Goal: Information Seeking & Learning: Learn about a topic

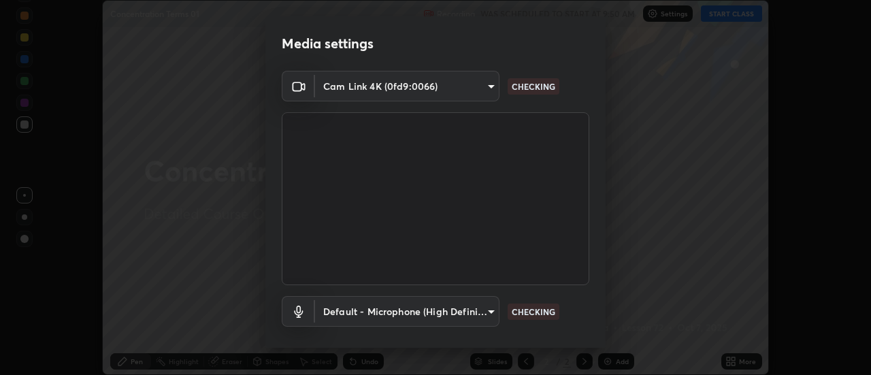
scroll to position [71, 0]
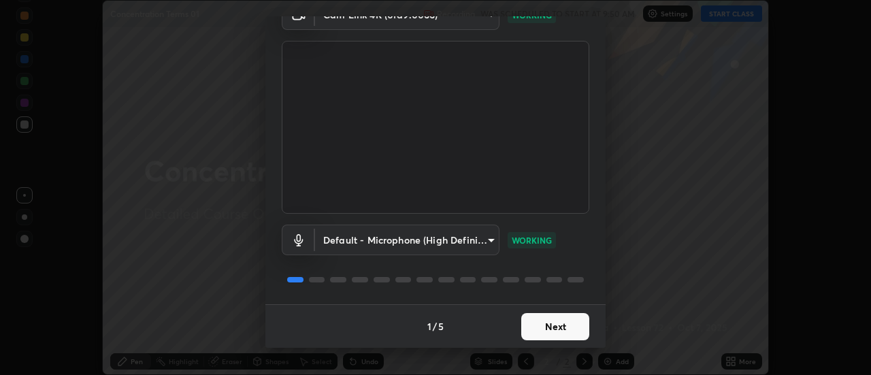
click at [540, 325] on button "Next" at bounding box center [555, 326] width 68 height 27
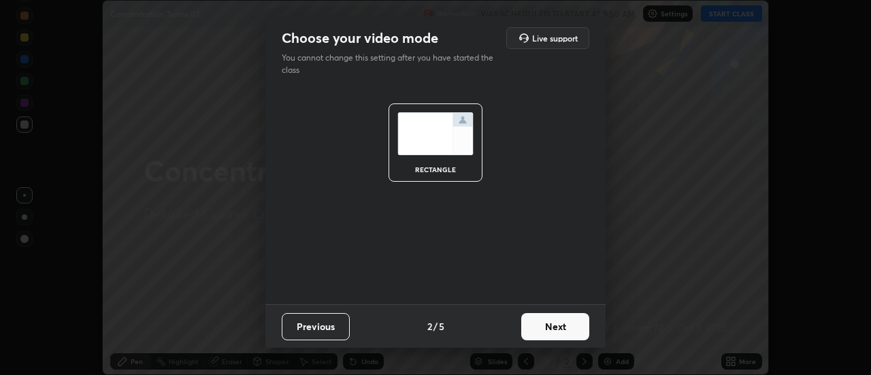
scroll to position [0, 0]
click at [542, 328] on button "Next" at bounding box center [555, 326] width 68 height 27
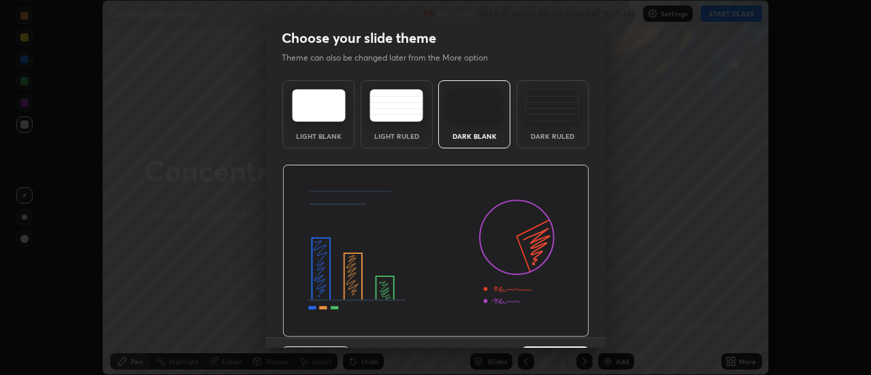
scroll to position [33, 0]
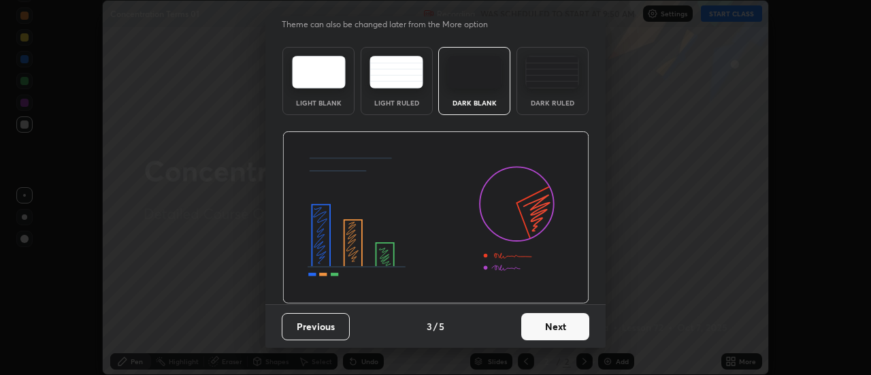
click at [564, 329] on button "Next" at bounding box center [555, 326] width 68 height 27
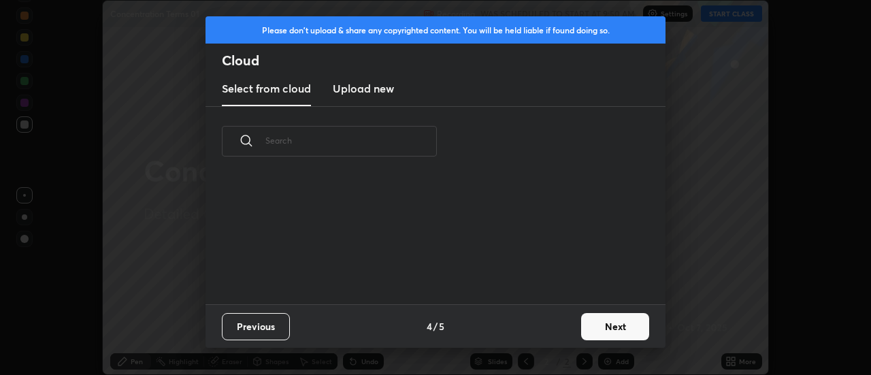
click at [588, 335] on button "Next" at bounding box center [615, 326] width 68 height 27
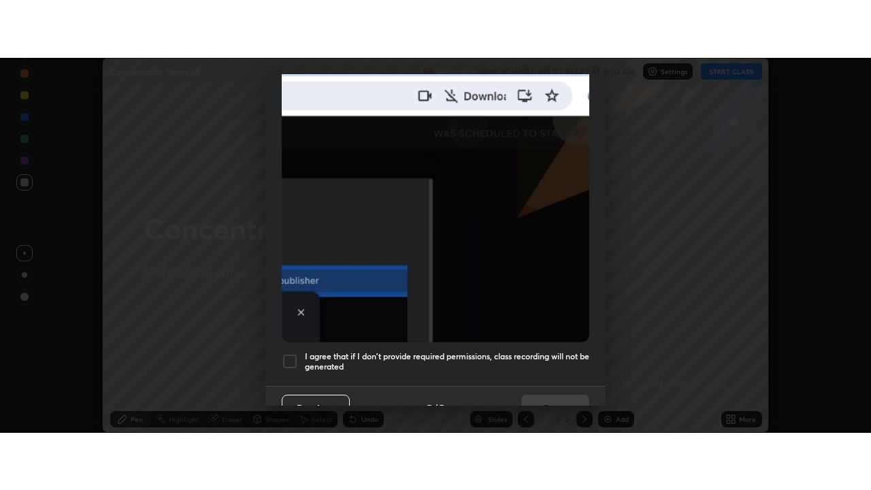
scroll to position [349, 0]
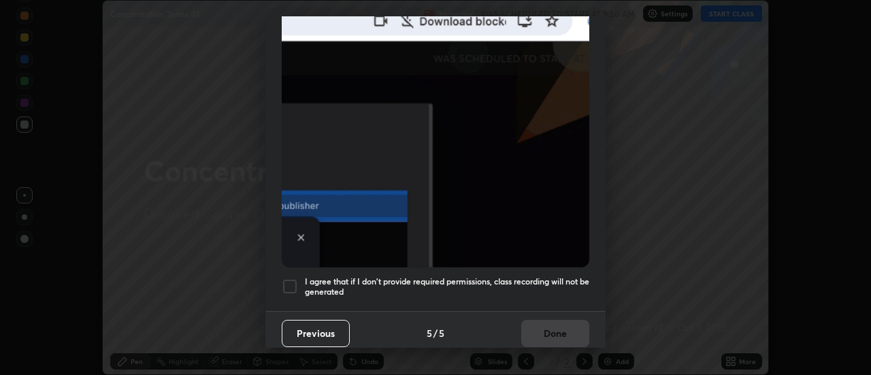
click at [293, 278] on div at bounding box center [290, 286] width 16 height 16
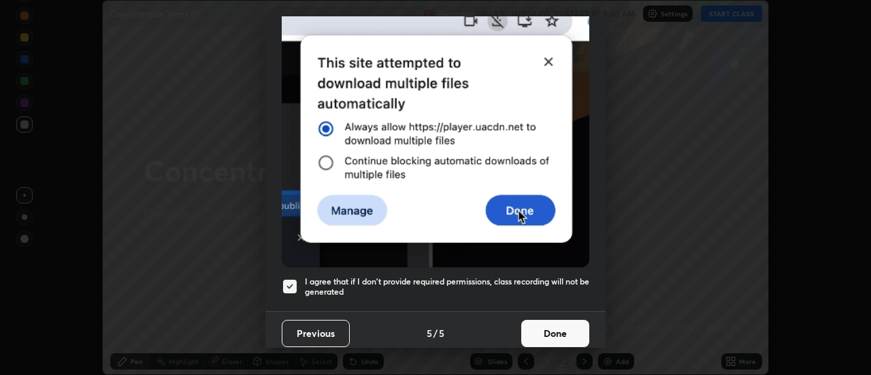
click at [537, 327] on button "Done" at bounding box center [555, 333] width 68 height 27
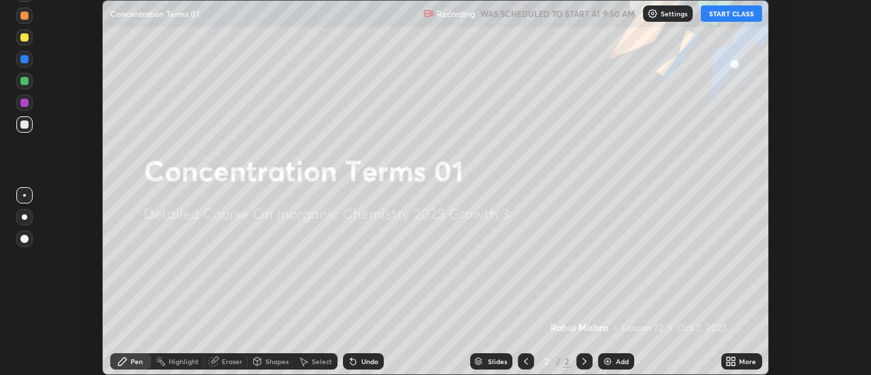
click at [716, 14] on button "START CLASS" at bounding box center [731, 13] width 61 height 16
click at [728, 359] on icon at bounding box center [728, 358] width 3 height 3
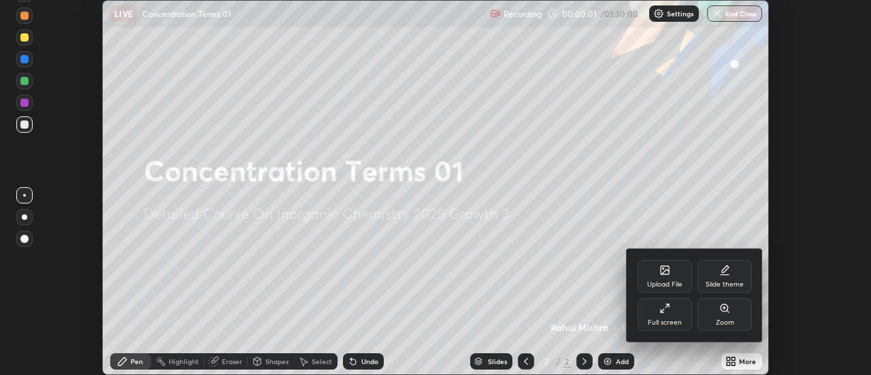
click at [664, 316] on div "Full screen" at bounding box center [664, 314] width 54 height 33
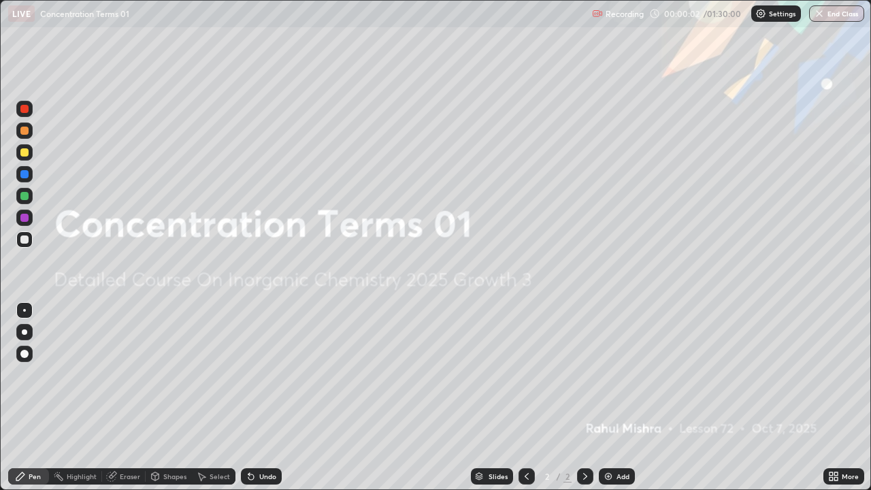
scroll to position [490, 871]
click at [607, 374] on img at bounding box center [608, 476] width 11 height 11
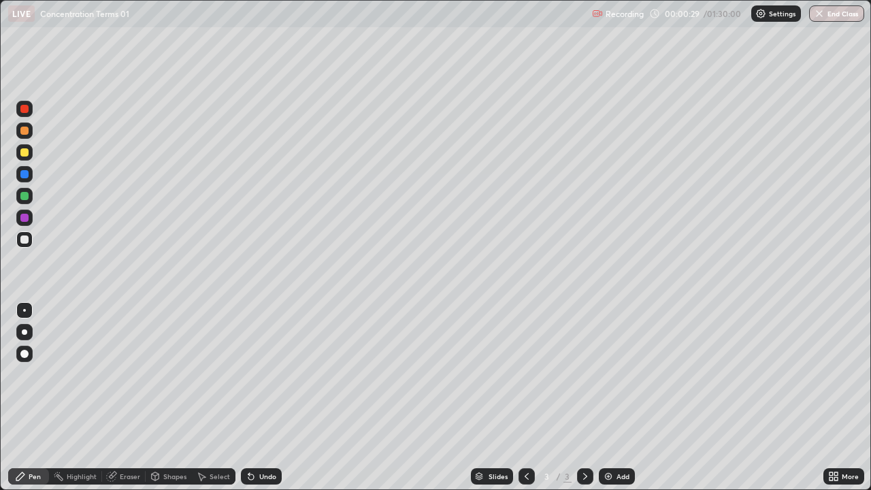
click at [27, 150] on div at bounding box center [24, 152] width 8 height 8
click at [27, 237] on div at bounding box center [24, 239] width 8 height 8
click at [123, 374] on div "Eraser" at bounding box center [130, 476] width 20 height 7
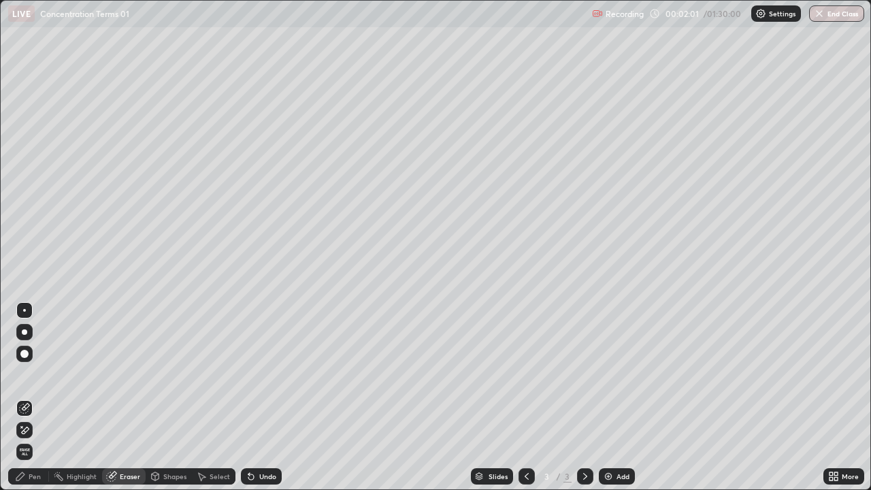
click at [23, 374] on icon at bounding box center [24, 431] width 11 height 12
click at [39, 374] on div "Pen" at bounding box center [35, 476] width 12 height 7
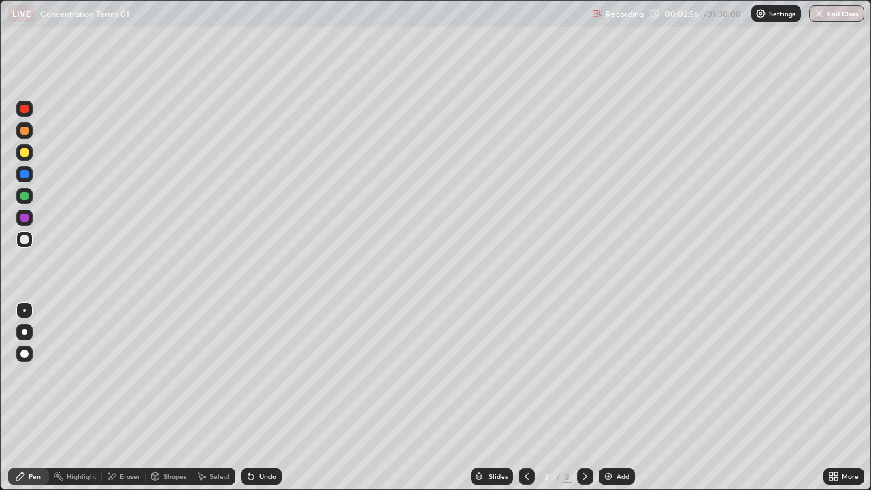
click at [128, 374] on div "Eraser" at bounding box center [130, 476] width 20 height 7
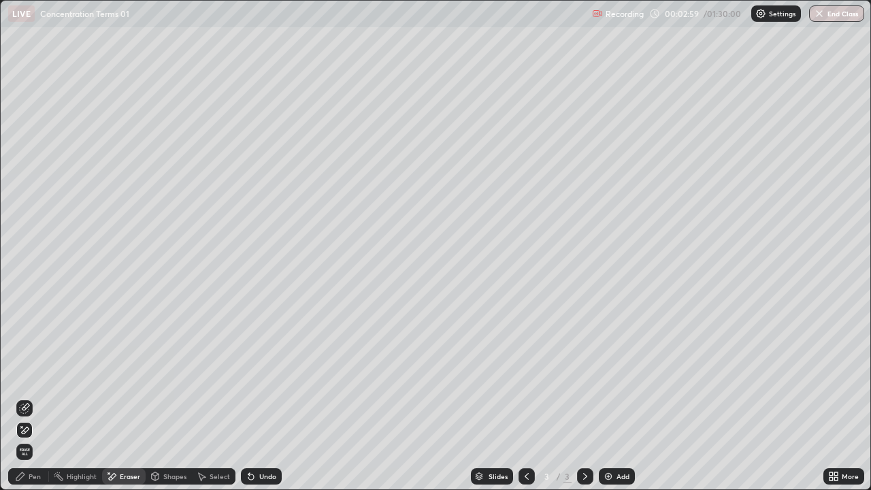
click at [35, 374] on div "Pen" at bounding box center [35, 476] width 12 height 7
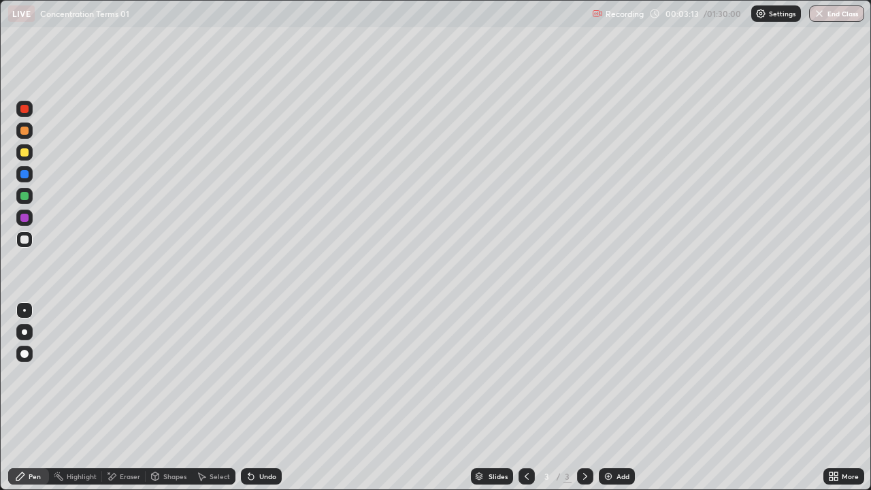
click at [27, 197] on div at bounding box center [24, 196] width 8 height 8
click at [269, 374] on div "Undo" at bounding box center [267, 476] width 17 height 7
click at [22, 237] on div at bounding box center [24, 239] width 8 height 8
click at [27, 158] on div at bounding box center [24, 152] width 16 height 16
click at [23, 245] on div at bounding box center [24, 239] width 16 height 16
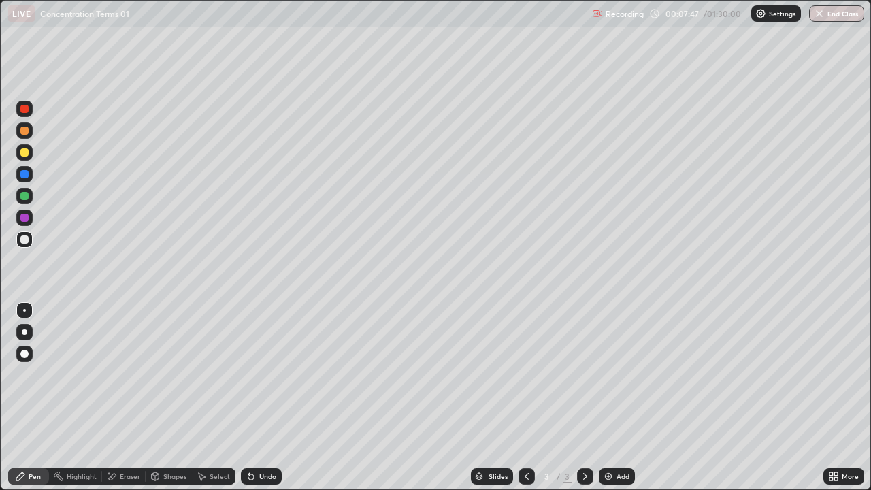
click at [267, 374] on div "Undo" at bounding box center [267, 476] width 17 height 7
click at [263, 374] on div "Undo" at bounding box center [261, 476] width 41 height 16
click at [265, 374] on div "Undo" at bounding box center [261, 476] width 41 height 16
click at [267, 374] on div "Undo" at bounding box center [267, 476] width 17 height 7
click at [266, 374] on div "Undo" at bounding box center [267, 476] width 17 height 7
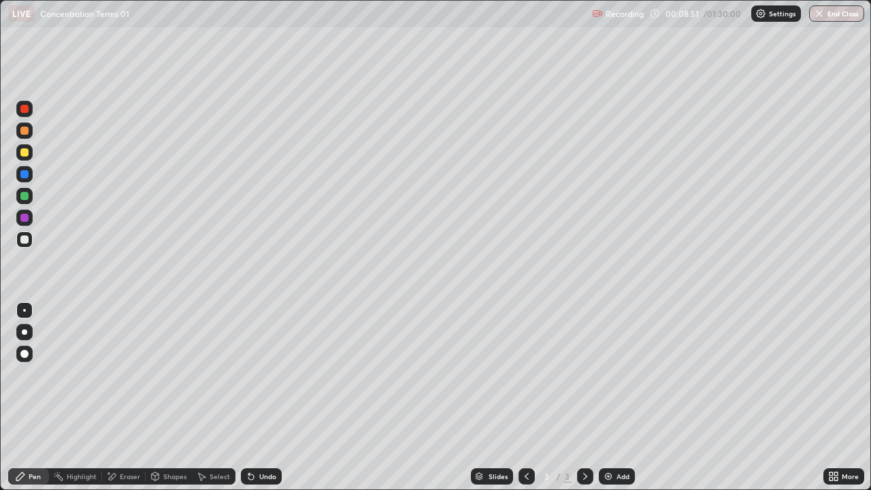
click at [608, 374] on img at bounding box center [608, 476] width 11 height 11
click at [31, 201] on div at bounding box center [24, 196] width 16 height 16
click at [526, 374] on icon at bounding box center [526, 476] width 11 height 11
click at [22, 152] on div at bounding box center [24, 152] width 8 height 8
click at [215, 374] on div "Select" at bounding box center [220, 476] width 20 height 7
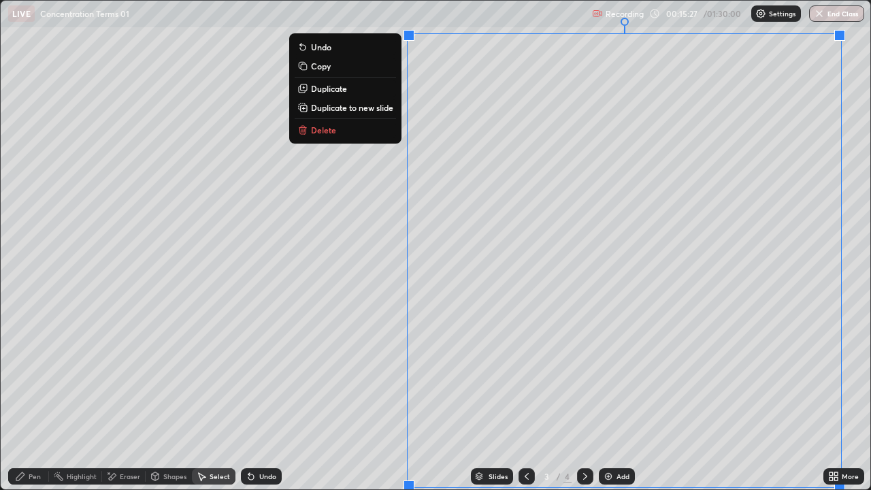
click at [372, 109] on p "Duplicate to new slide" at bounding box center [352, 107] width 82 height 11
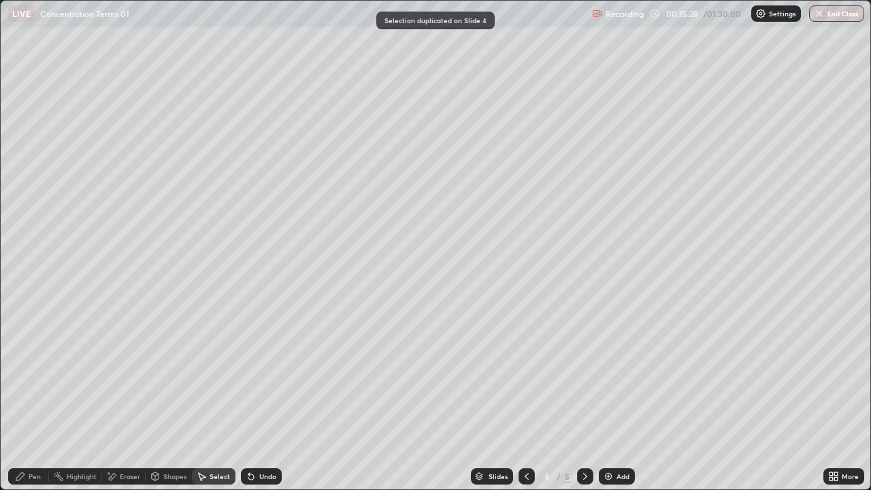
click at [34, 374] on div "Pen" at bounding box center [35, 476] width 12 height 7
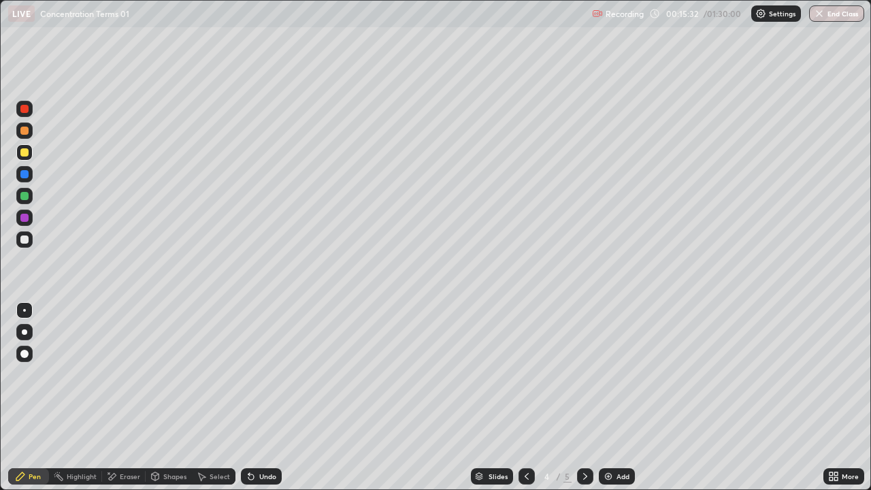
click at [22, 155] on div at bounding box center [24, 152] width 8 height 8
click at [25, 197] on div at bounding box center [24, 196] width 8 height 8
click at [22, 240] on div at bounding box center [24, 239] width 8 height 8
click at [259, 374] on div "Undo" at bounding box center [267, 476] width 17 height 7
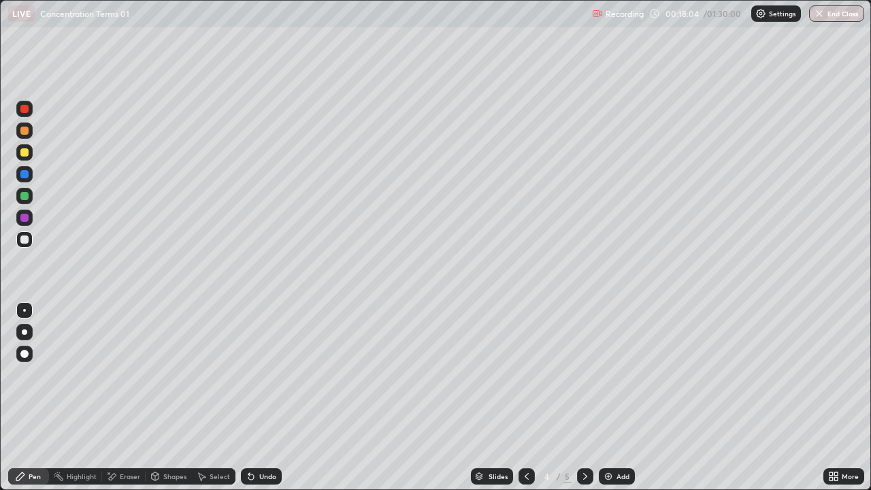
click at [263, 374] on div "Undo" at bounding box center [267, 476] width 17 height 7
click at [127, 374] on div "Eraser" at bounding box center [130, 476] width 20 height 7
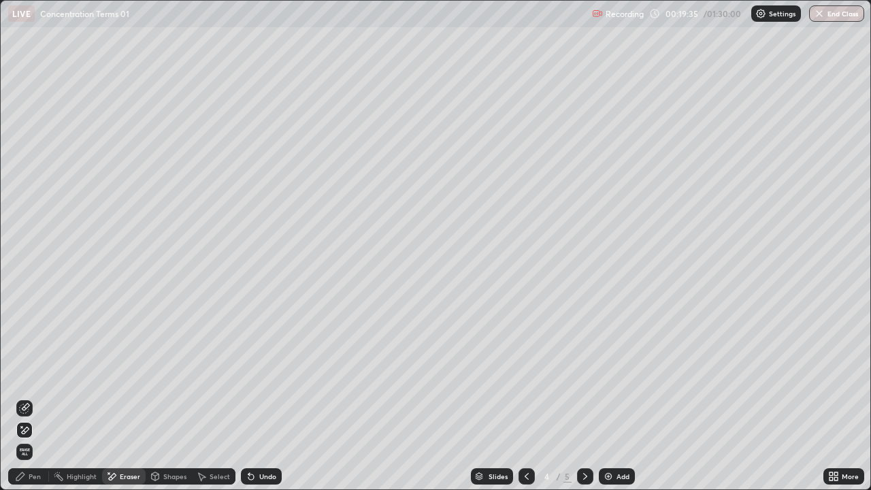
click at [39, 374] on div "Pen" at bounding box center [35, 476] width 12 height 7
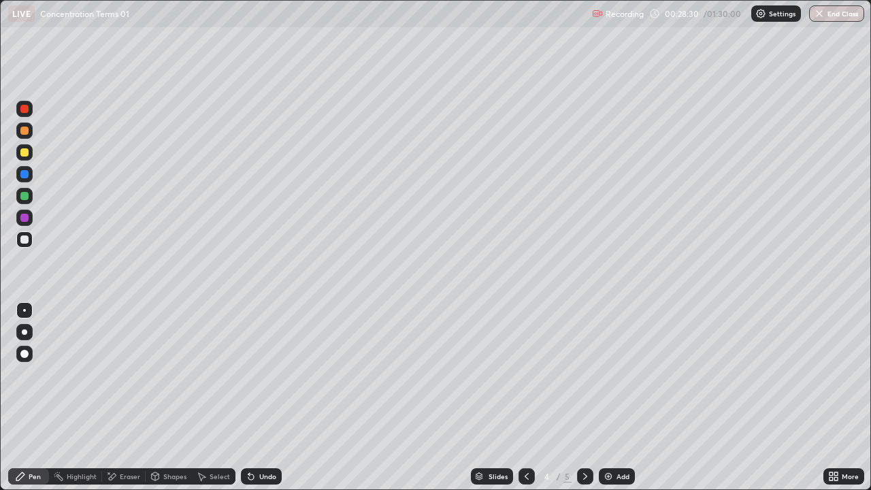
click at [582, 374] on icon at bounding box center [585, 476] width 11 height 11
click at [127, 374] on div "Eraser" at bounding box center [130, 476] width 20 height 7
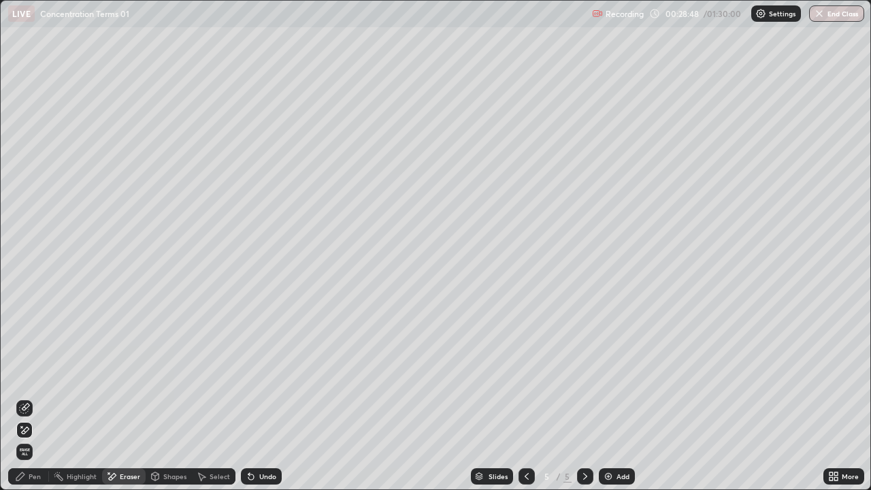
click at [29, 374] on div "Pen" at bounding box center [35, 476] width 12 height 7
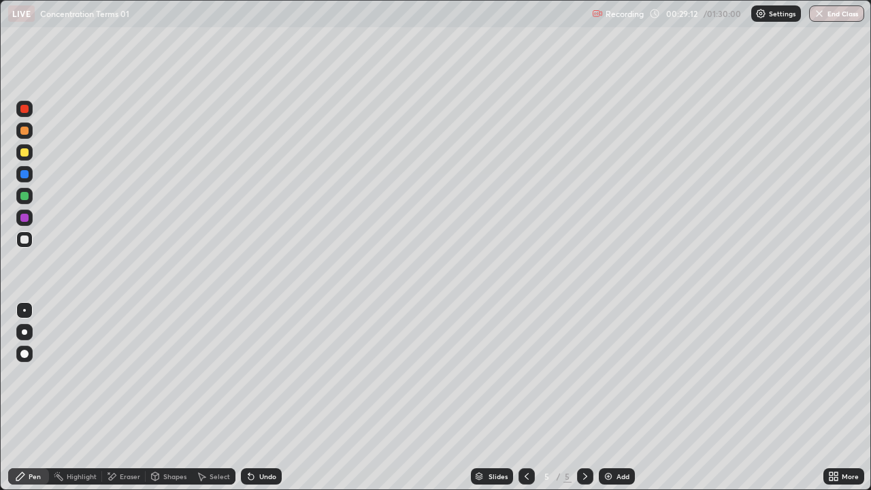
click at [25, 196] on div at bounding box center [24, 196] width 8 height 8
click at [27, 241] on div at bounding box center [24, 239] width 8 height 8
click at [124, 374] on div "Eraser" at bounding box center [130, 476] width 20 height 7
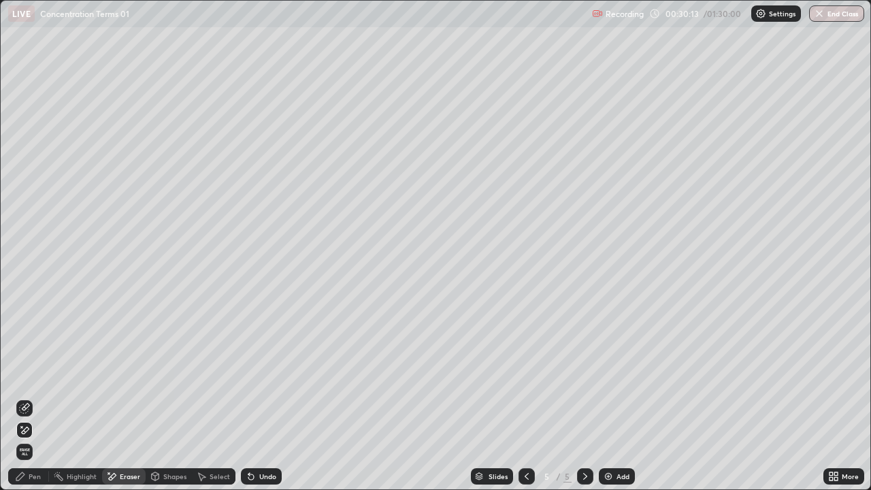
click at [39, 374] on div "Pen" at bounding box center [35, 476] width 12 height 7
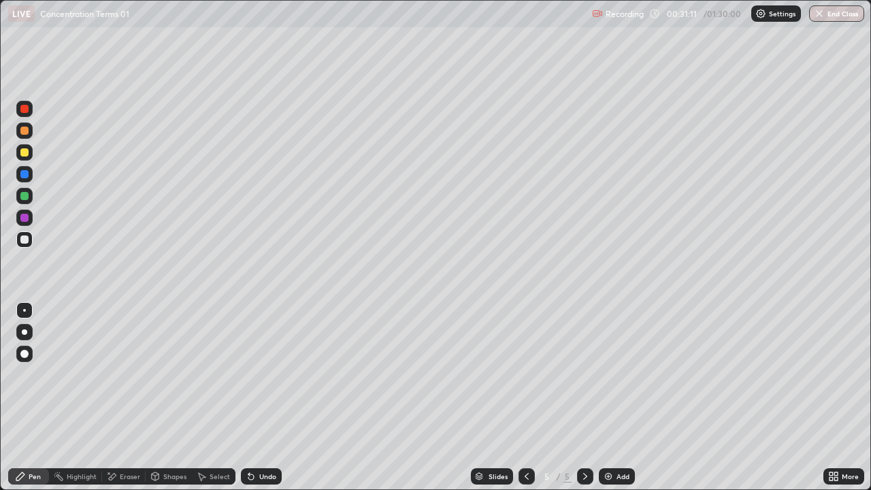
click at [120, 374] on div "Eraser" at bounding box center [130, 476] width 20 height 7
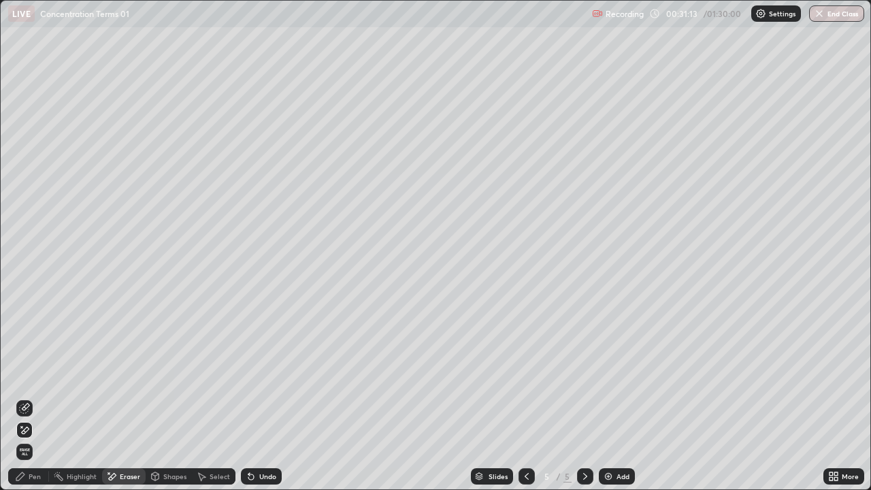
click at [37, 374] on div "Pen" at bounding box center [35, 476] width 12 height 7
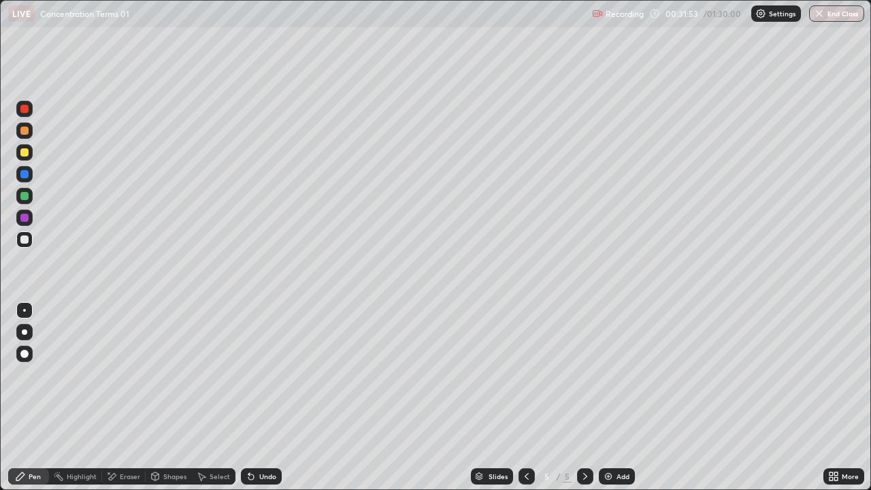
click at [254, 374] on div "Undo" at bounding box center [261, 476] width 41 height 16
click at [254, 374] on icon at bounding box center [251, 476] width 11 height 11
click at [26, 175] on div at bounding box center [24, 174] width 8 height 8
click at [25, 201] on div at bounding box center [24, 196] width 16 height 16
click at [27, 240] on div at bounding box center [24, 239] width 8 height 8
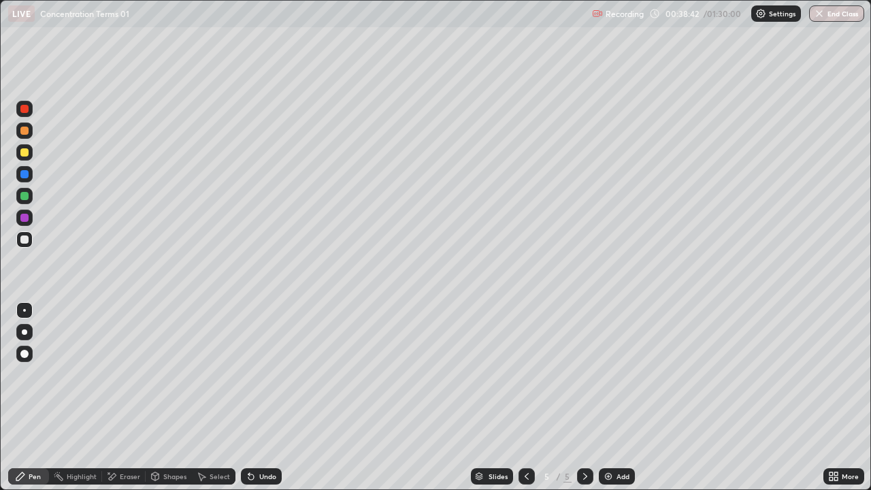
click at [222, 374] on div "Select" at bounding box center [220, 476] width 20 height 7
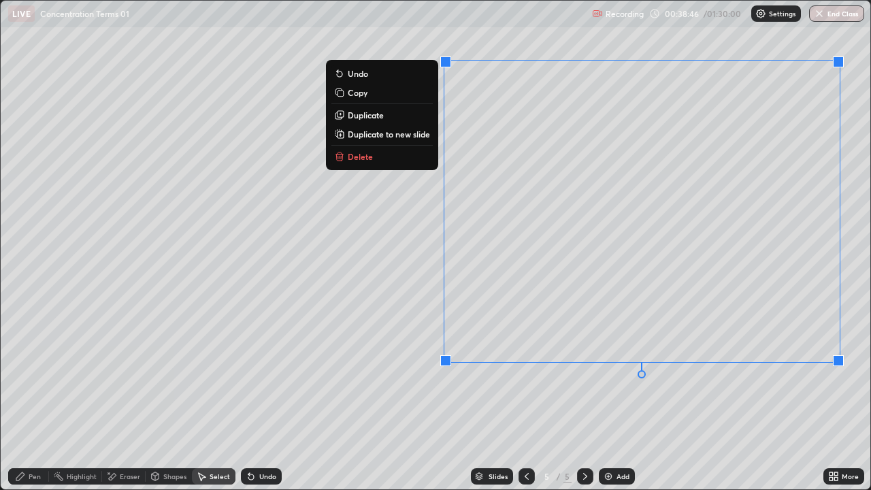
click at [412, 137] on p "Duplicate to new slide" at bounding box center [389, 134] width 82 height 11
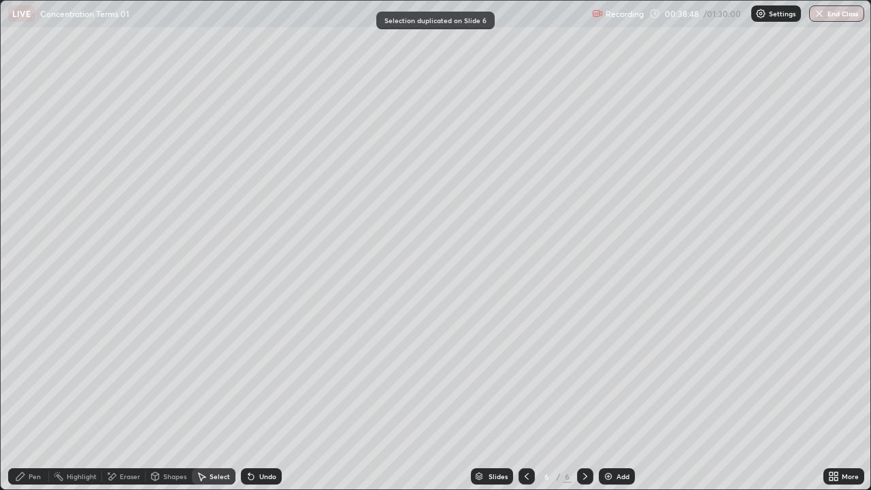
click at [118, 374] on div "Eraser" at bounding box center [124, 476] width 44 height 16
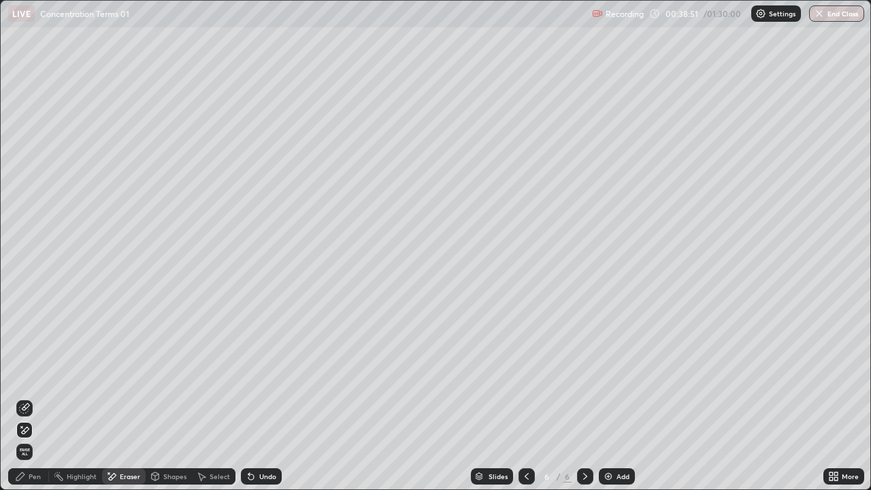
click at [45, 374] on div "Pen" at bounding box center [28, 476] width 41 height 16
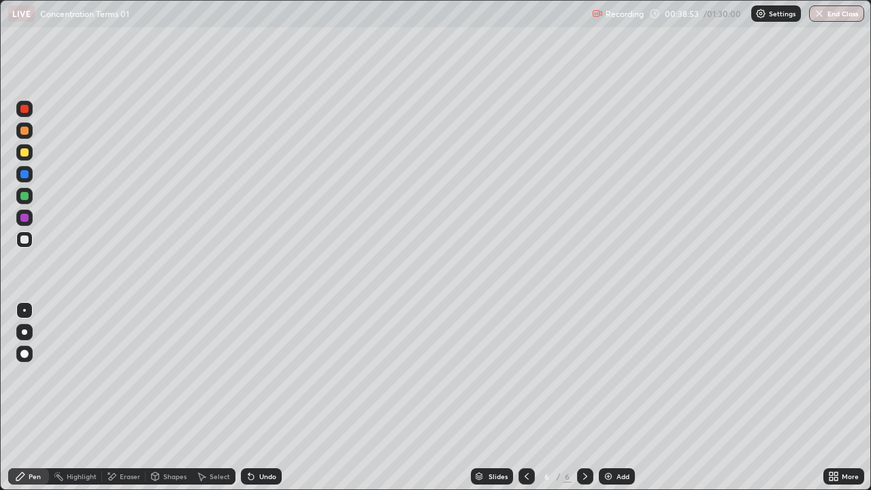
click at [28, 158] on div at bounding box center [24, 152] width 16 height 16
click at [27, 239] on div at bounding box center [24, 239] width 8 height 8
click at [127, 374] on div "Eraser" at bounding box center [130, 476] width 20 height 7
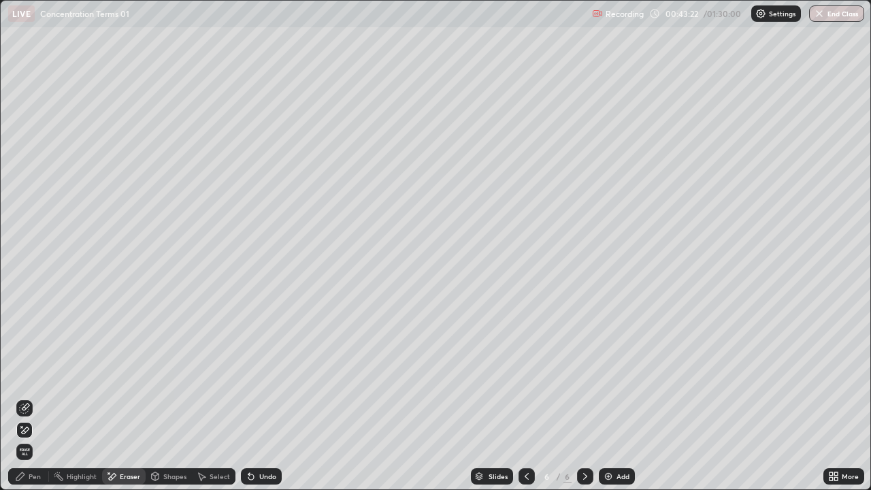
click at [44, 374] on div "Pen" at bounding box center [28, 476] width 41 height 16
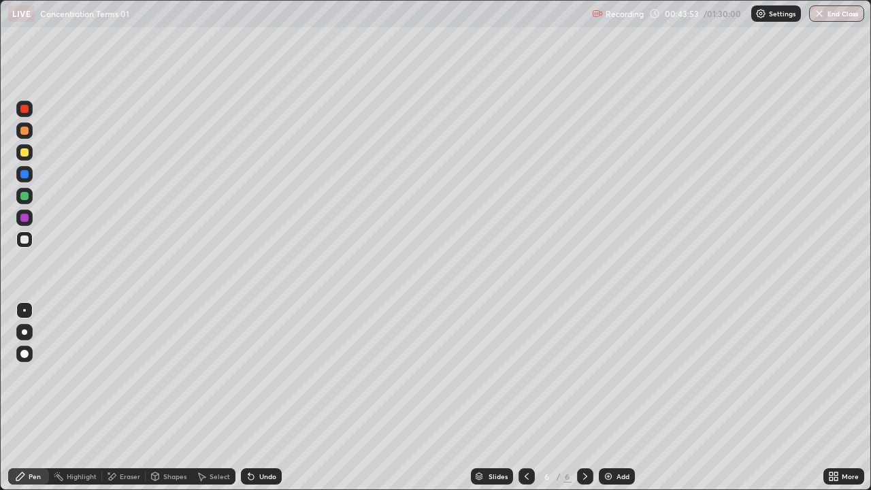
click at [22, 155] on div at bounding box center [24, 152] width 8 height 8
click at [610, 374] on img at bounding box center [608, 476] width 11 height 11
click at [22, 241] on div at bounding box center [24, 239] width 8 height 8
click at [22, 198] on div at bounding box center [24, 196] width 8 height 8
click at [612, 374] on img at bounding box center [608, 476] width 11 height 11
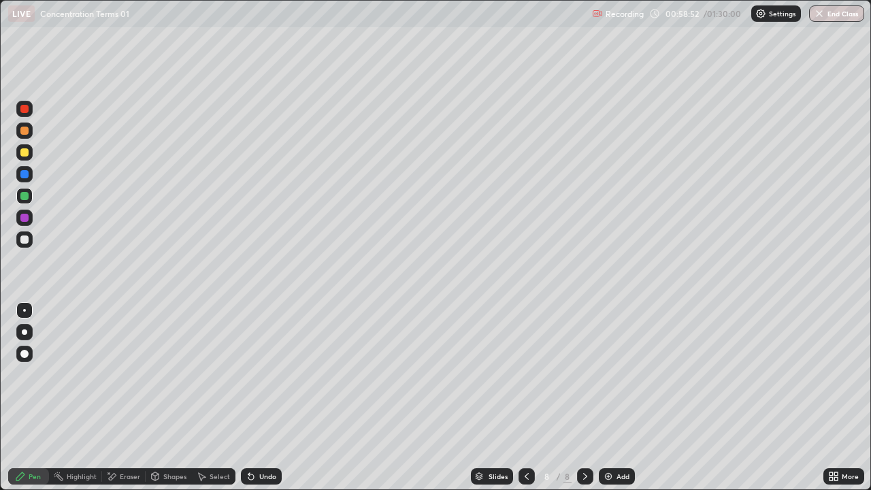
click at [27, 153] on div at bounding box center [24, 152] width 8 height 8
click at [248, 374] on icon at bounding box center [250, 476] width 5 height 5
click at [251, 374] on icon at bounding box center [250, 476] width 5 height 5
click at [21, 239] on div at bounding box center [24, 239] width 8 height 8
click at [131, 374] on div "Eraser" at bounding box center [130, 476] width 20 height 7
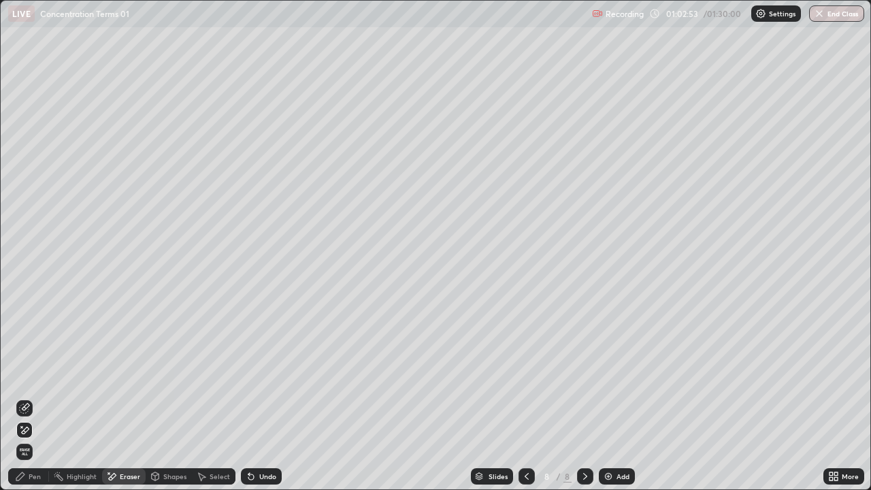
click at [36, 374] on div "Pen" at bounding box center [35, 476] width 12 height 7
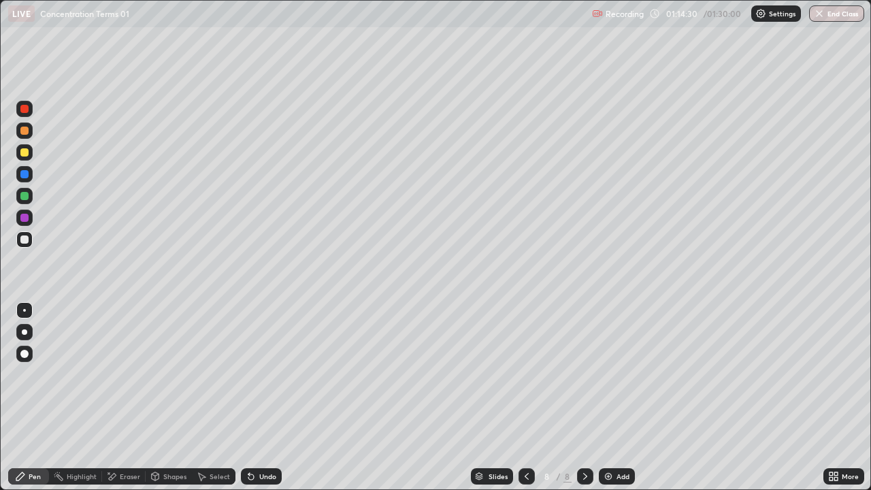
click at [212, 374] on div "Select" at bounding box center [220, 476] width 20 height 7
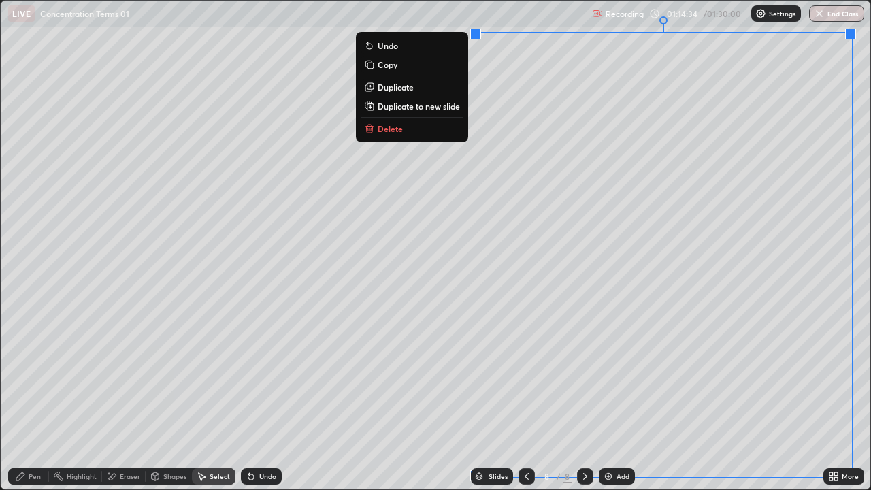
click at [445, 106] on p "Duplicate to new slide" at bounding box center [419, 106] width 82 height 11
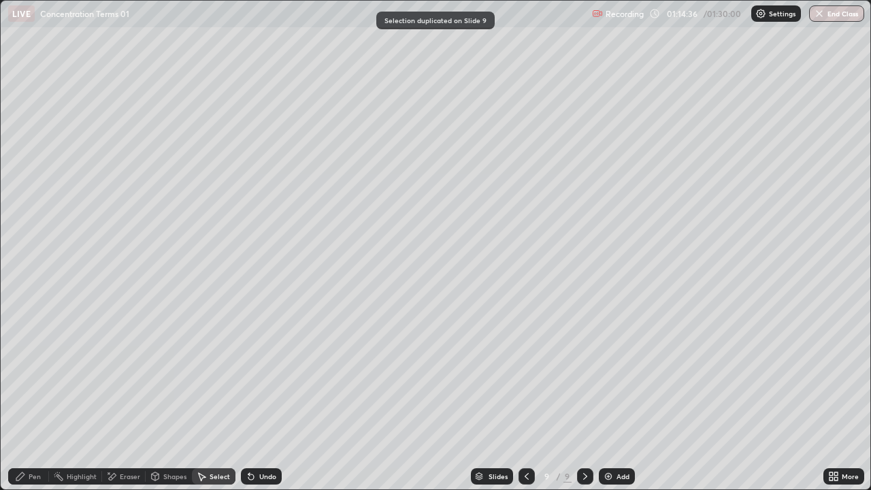
click at [39, 374] on div "Pen" at bounding box center [28, 476] width 41 height 16
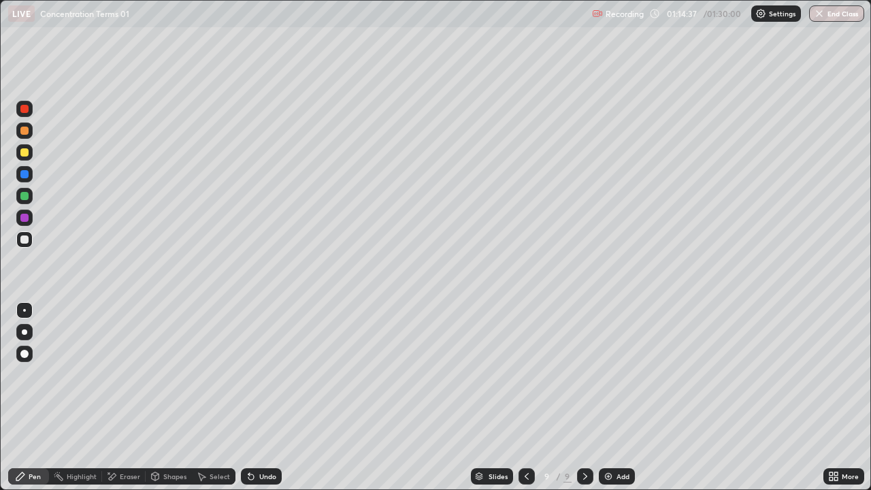
click at [27, 152] on div at bounding box center [24, 152] width 8 height 8
click at [248, 374] on icon at bounding box center [248, 473] width 1 height 1
click at [25, 239] on div at bounding box center [24, 239] width 8 height 8
click at [819, 15] on img "button" at bounding box center [819, 13] width 11 height 11
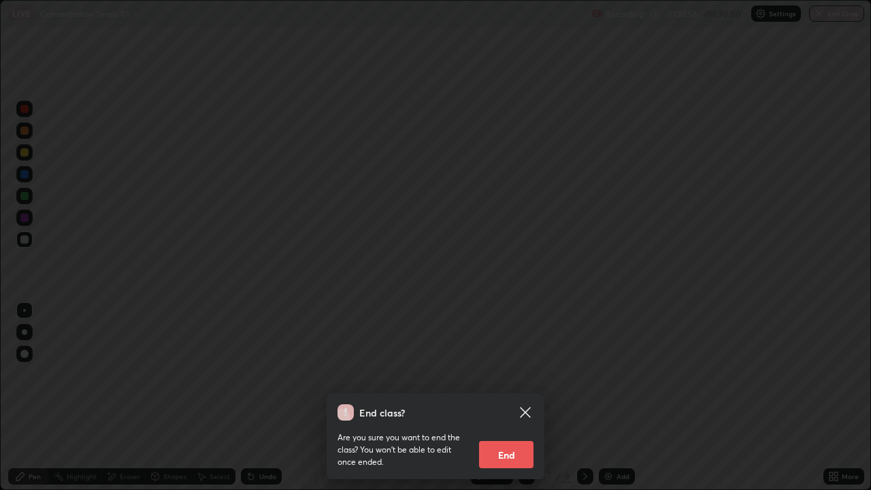
click at [517, 374] on button "End" at bounding box center [506, 454] width 54 height 27
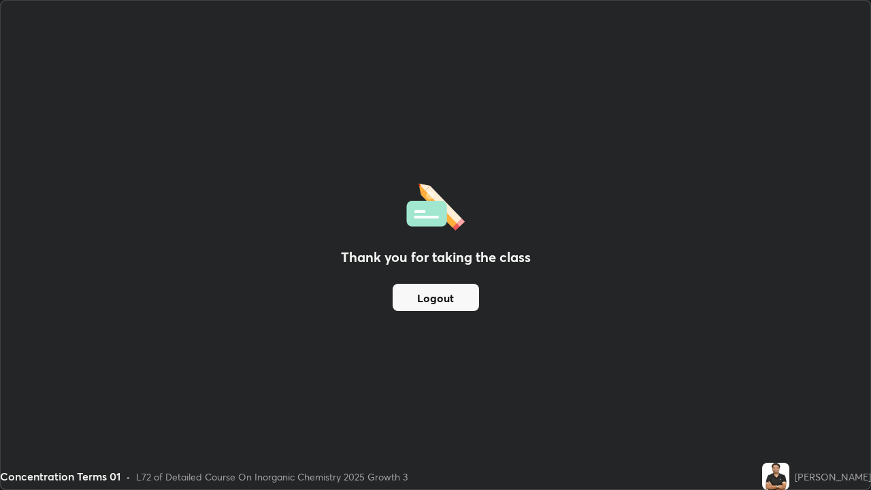
click at [454, 298] on button "Logout" at bounding box center [436, 297] width 86 height 27
